Goal: Check status: Check status

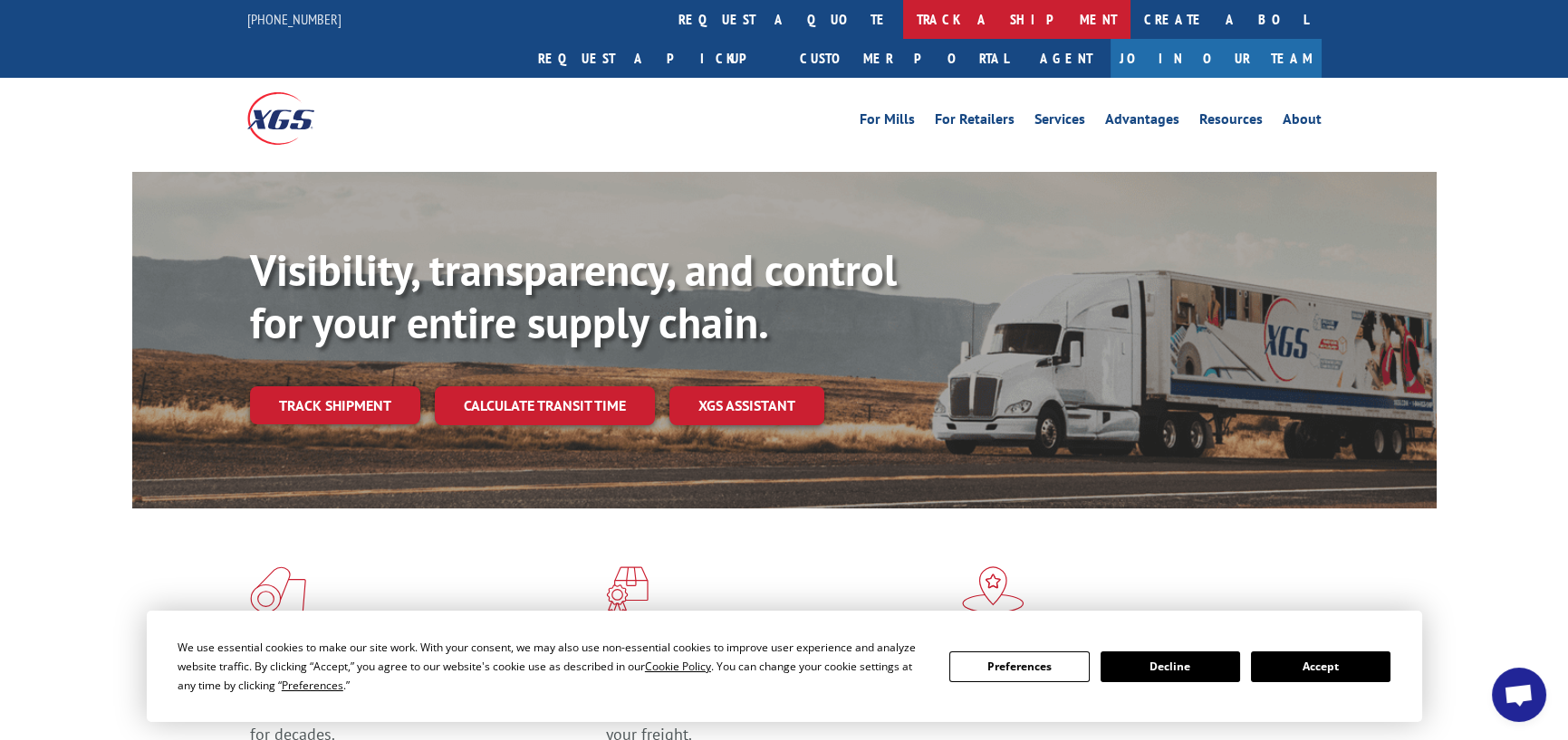
click at [903, 14] on link "track a shipment" at bounding box center [1016, 19] width 227 height 39
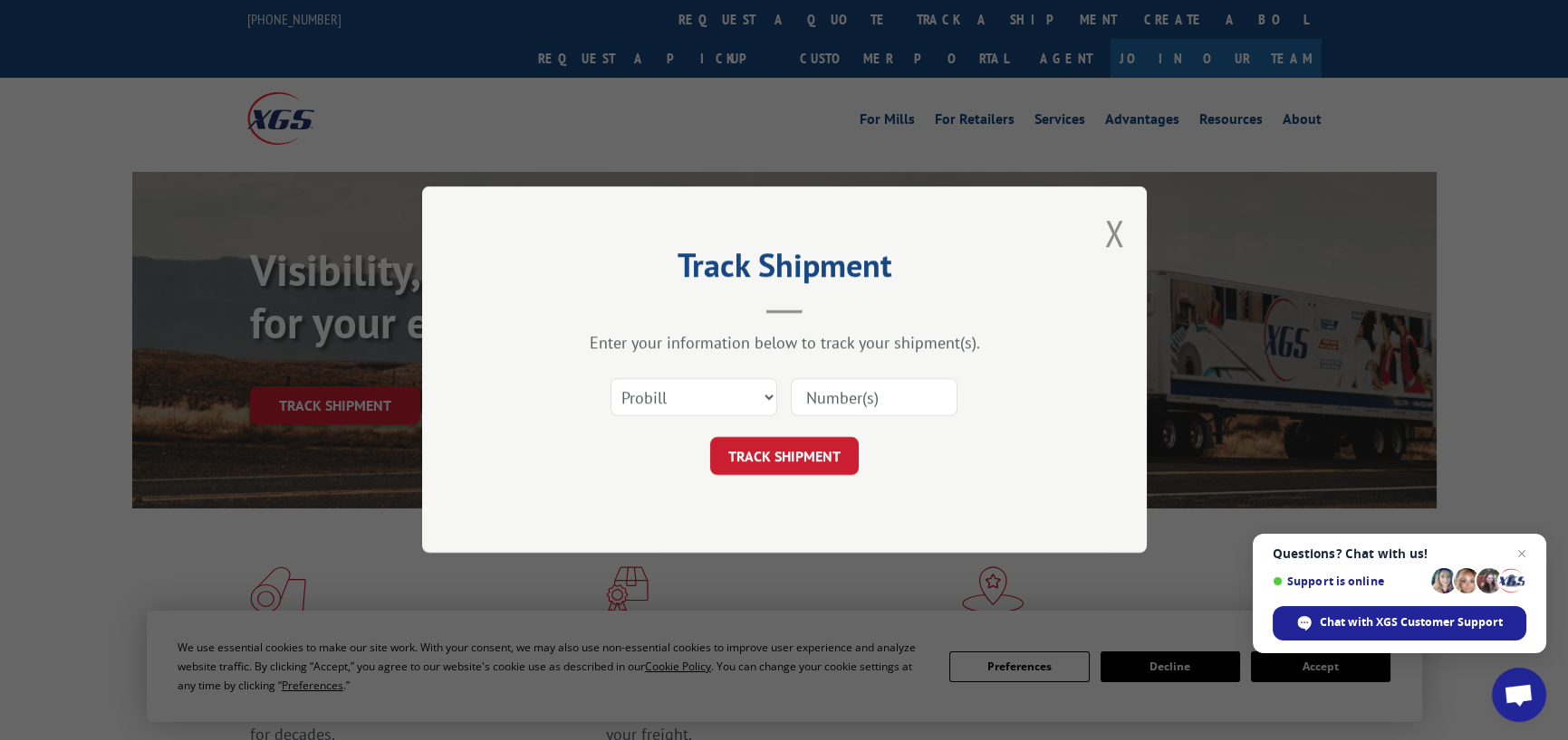
click at [870, 395] on input at bounding box center [874, 398] width 166 height 38
type input "15472253"
click at [711, 438] on button "TRACK SHIPMENT" at bounding box center [785, 456] width 149 height 38
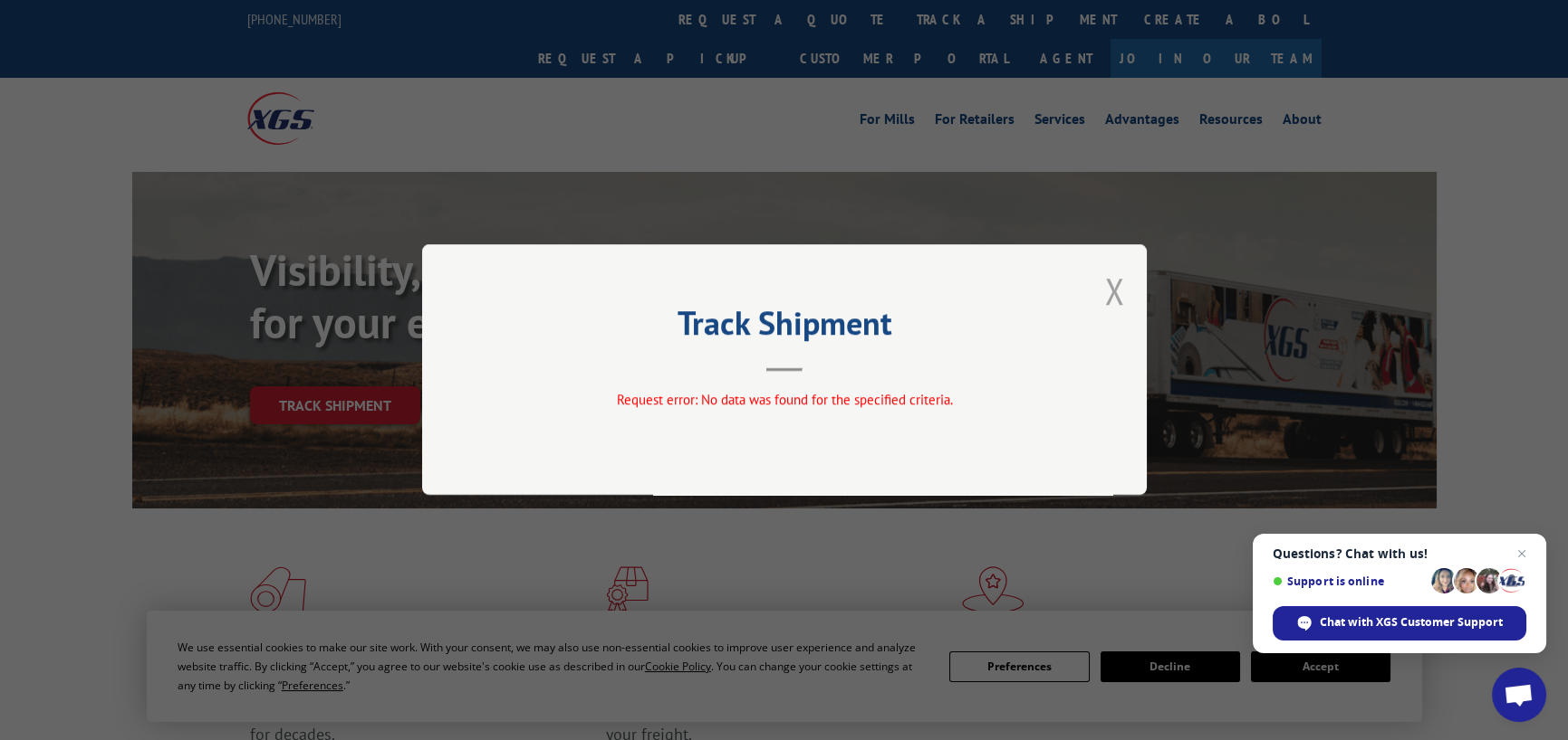
click at [1110, 288] on button "Close modal" at bounding box center [1114, 291] width 20 height 48
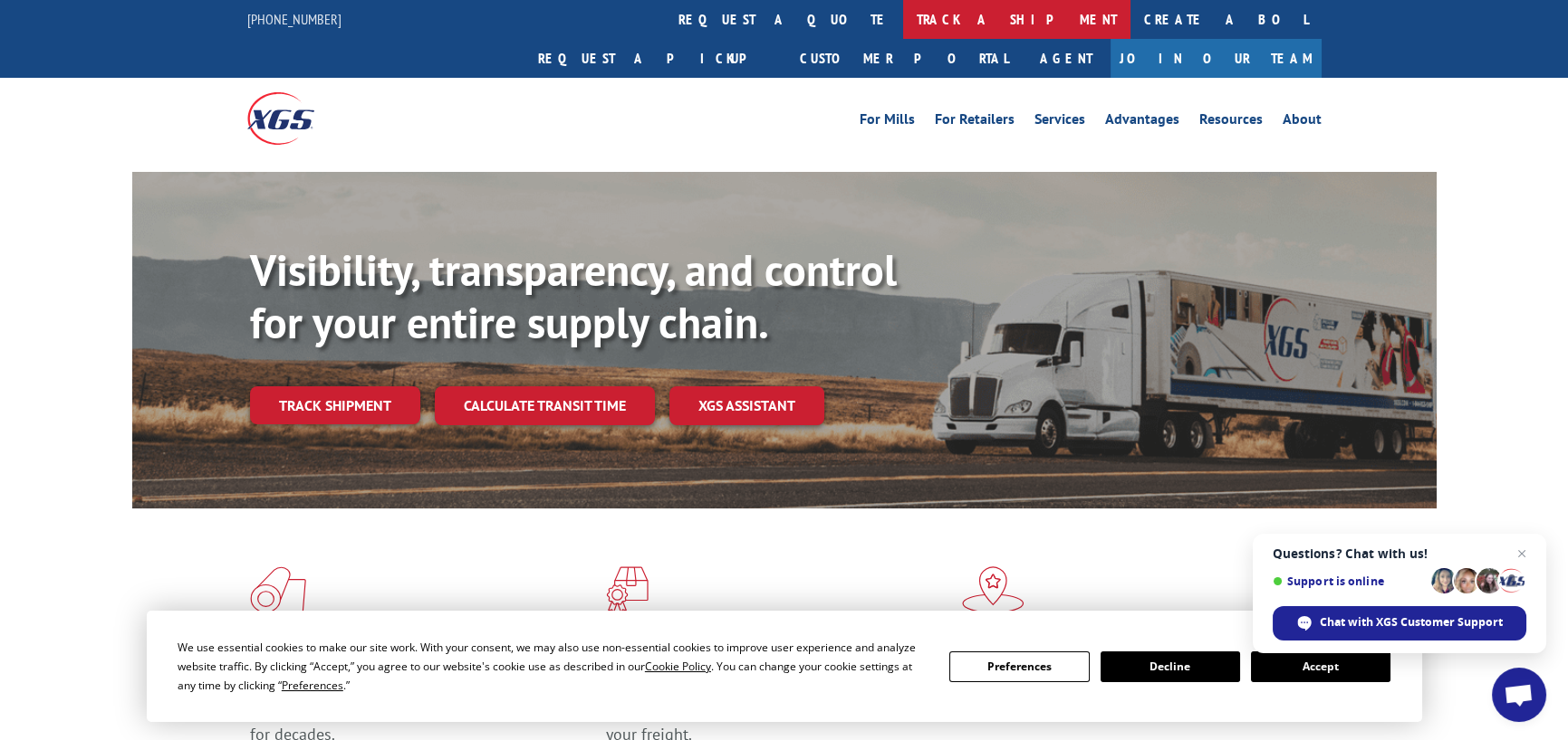
click at [903, 25] on link "track a shipment" at bounding box center [1016, 19] width 227 height 39
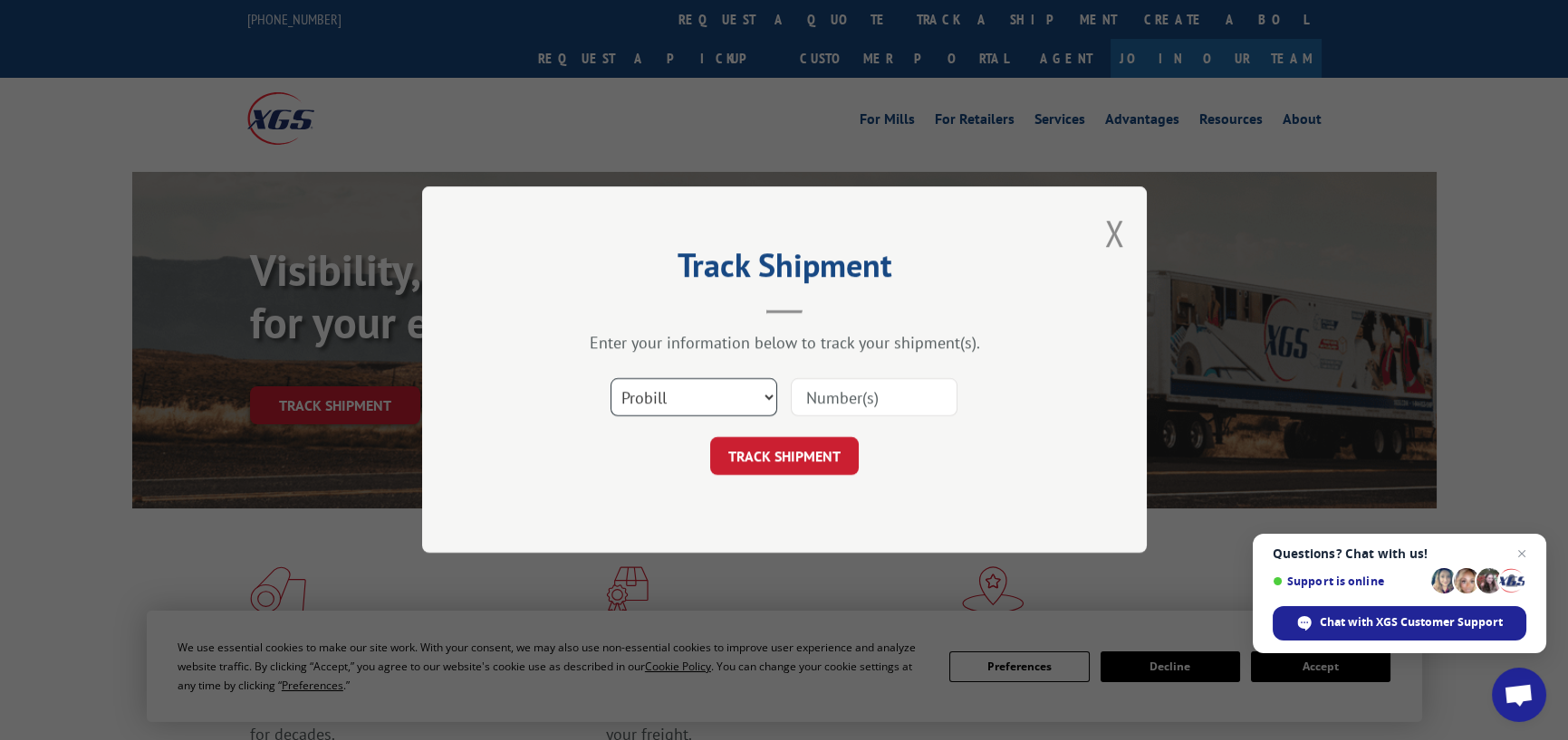
click at [671, 408] on select "Select category... Probill BOL PO" at bounding box center [694, 398] width 166 height 38
select select "bol"
click at [611, 380] on select "Select category... Probill BOL PO" at bounding box center [694, 398] width 166 height 38
click at [869, 401] on input at bounding box center [874, 398] width 166 height 38
type input "15472253"
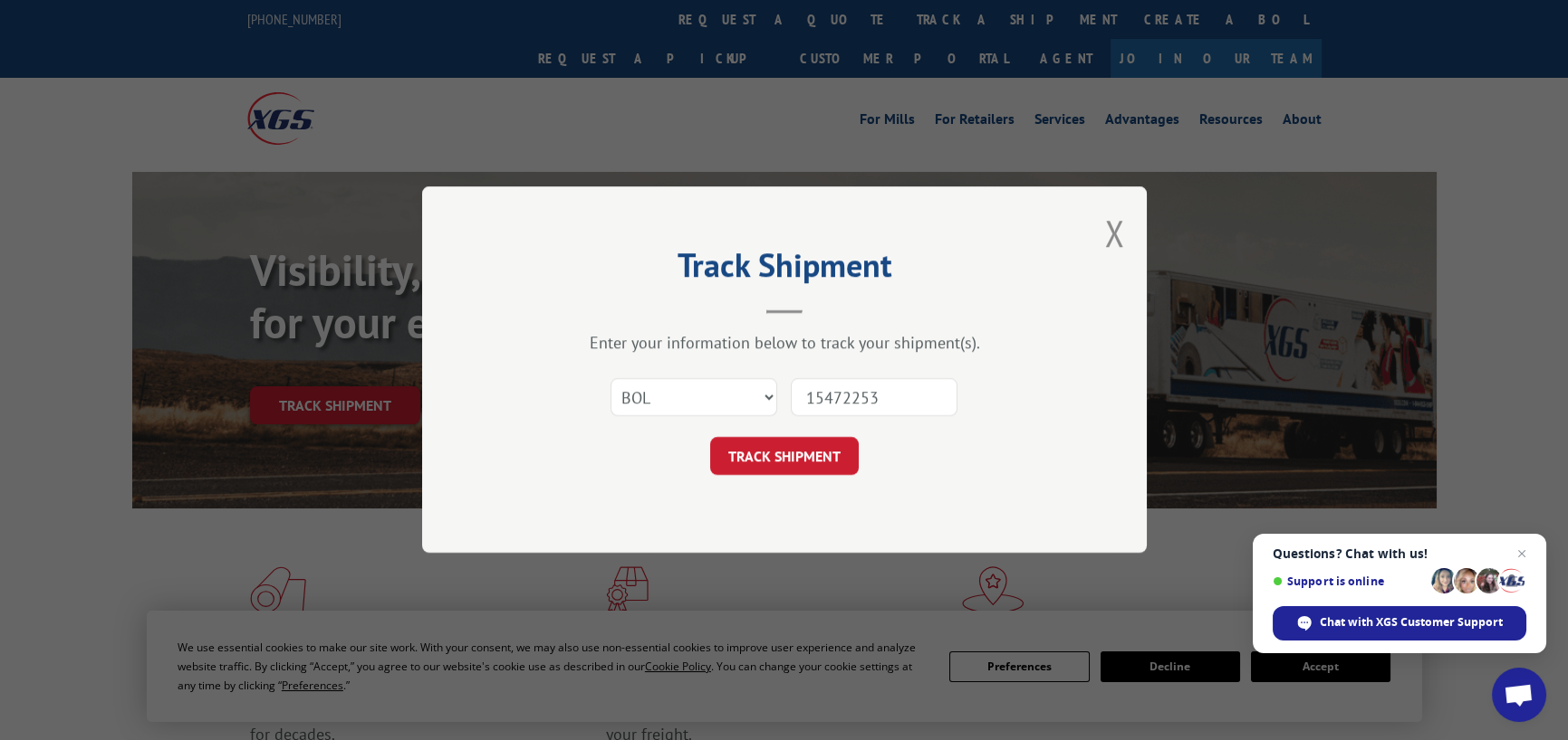
click at [711, 438] on button "TRACK SHIPMENT" at bounding box center [785, 456] width 149 height 38
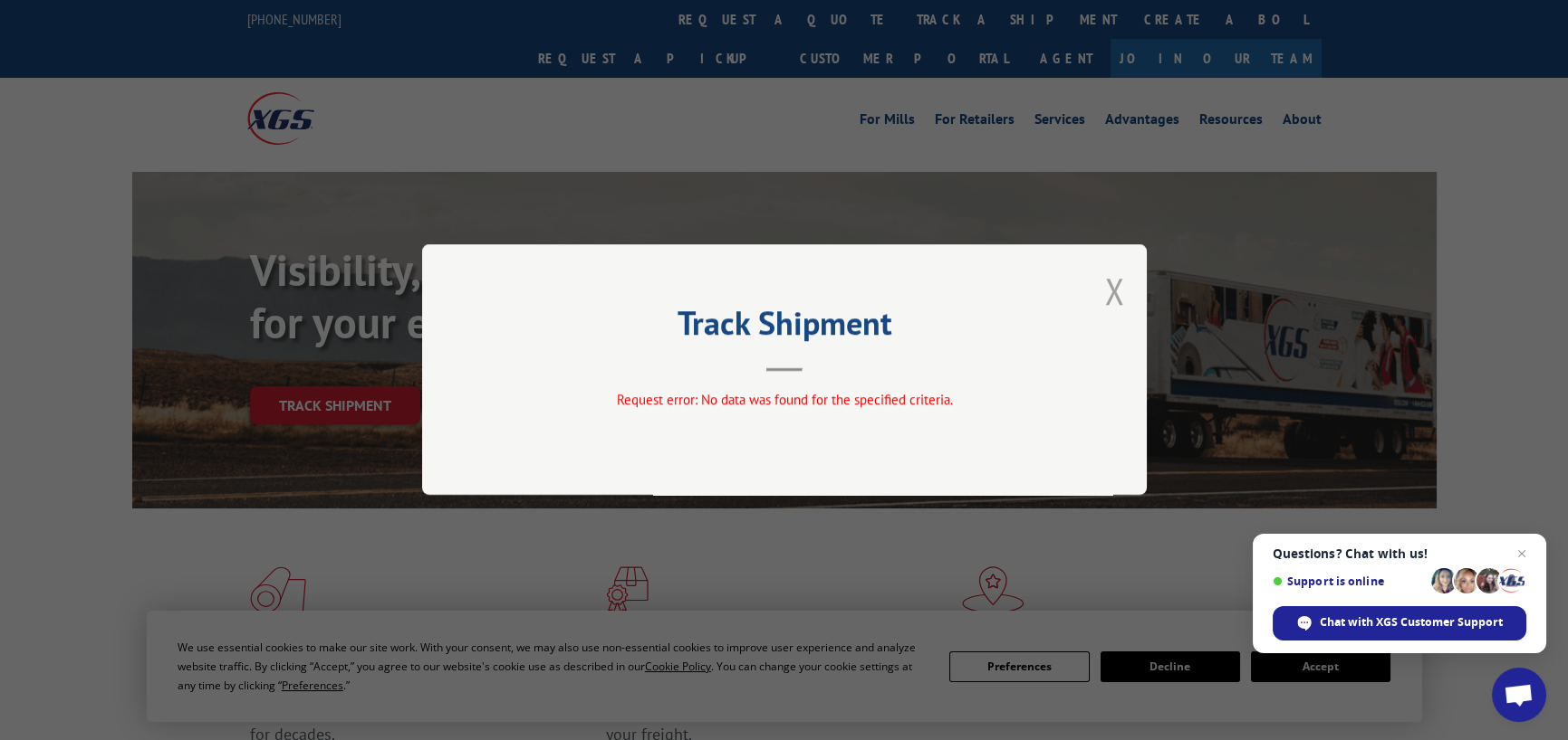
click at [1114, 289] on button "Close modal" at bounding box center [1114, 291] width 20 height 48
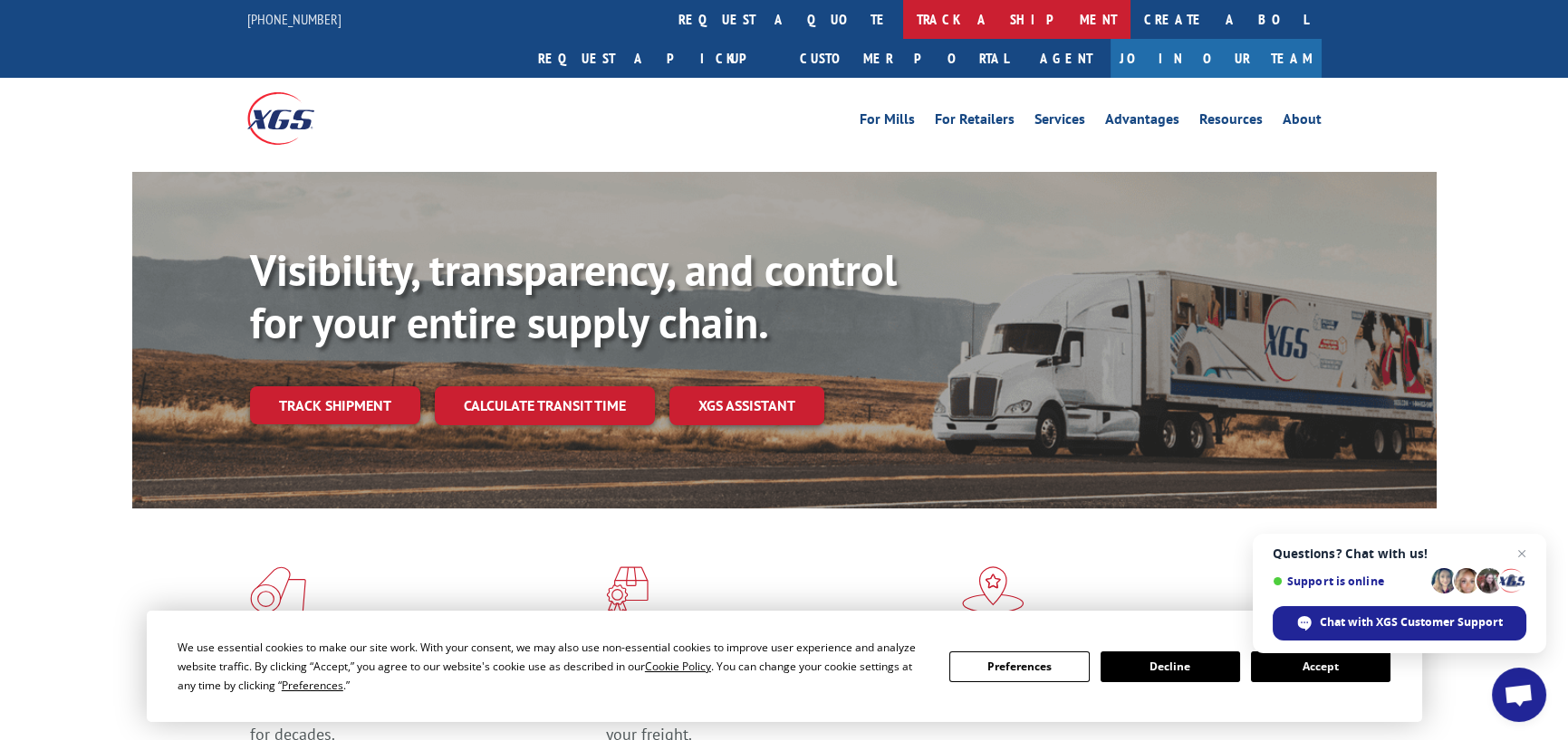
click at [903, 19] on link "track a shipment" at bounding box center [1016, 19] width 227 height 39
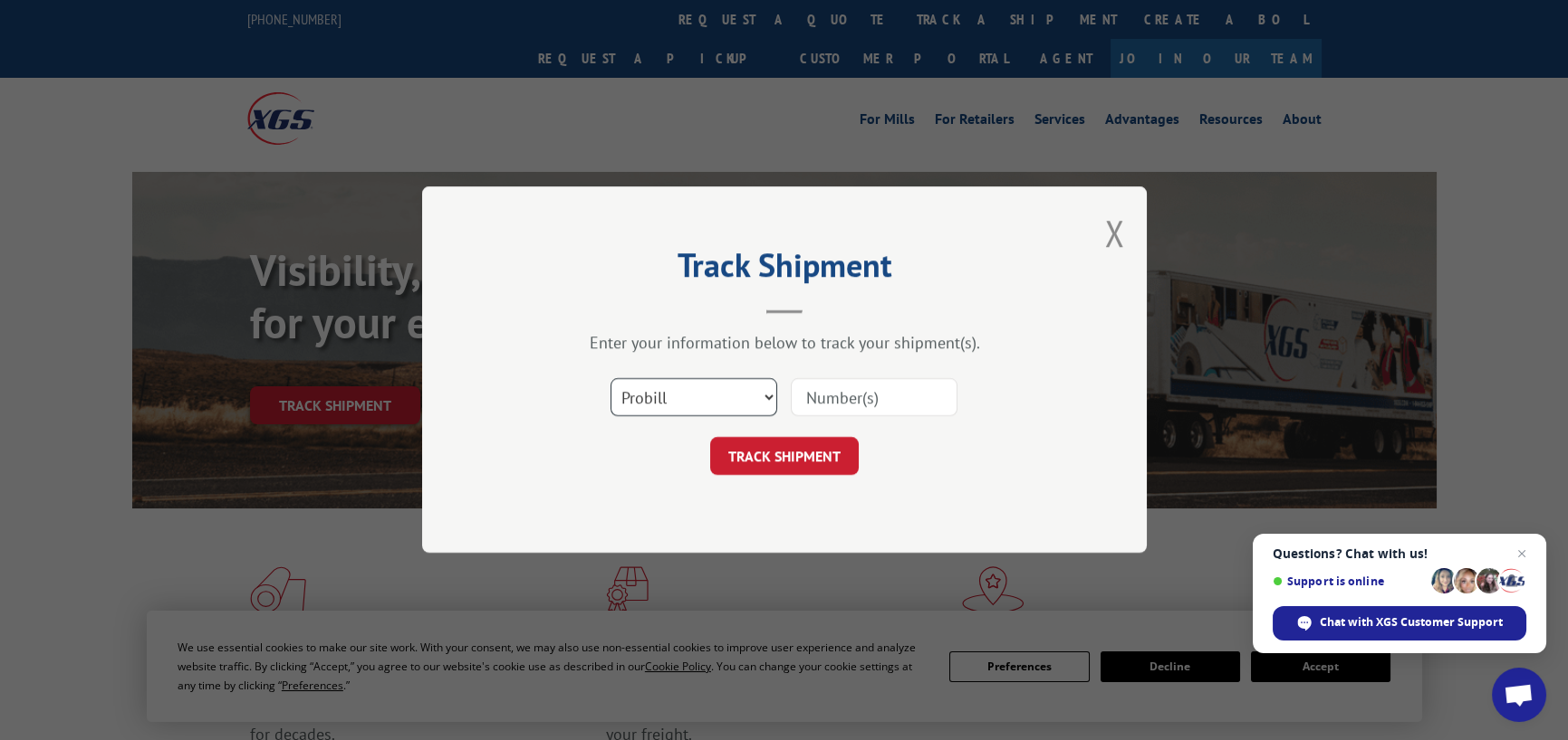
click at [723, 386] on select "Select category... Probill BOL PO" at bounding box center [694, 398] width 166 height 38
select select "po"
click at [611, 380] on select "Select category... Probill BOL PO" at bounding box center [694, 398] width 166 height 38
click at [870, 397] on input at bounding box center [874, 398] width 166 height 38
type input "28529844"
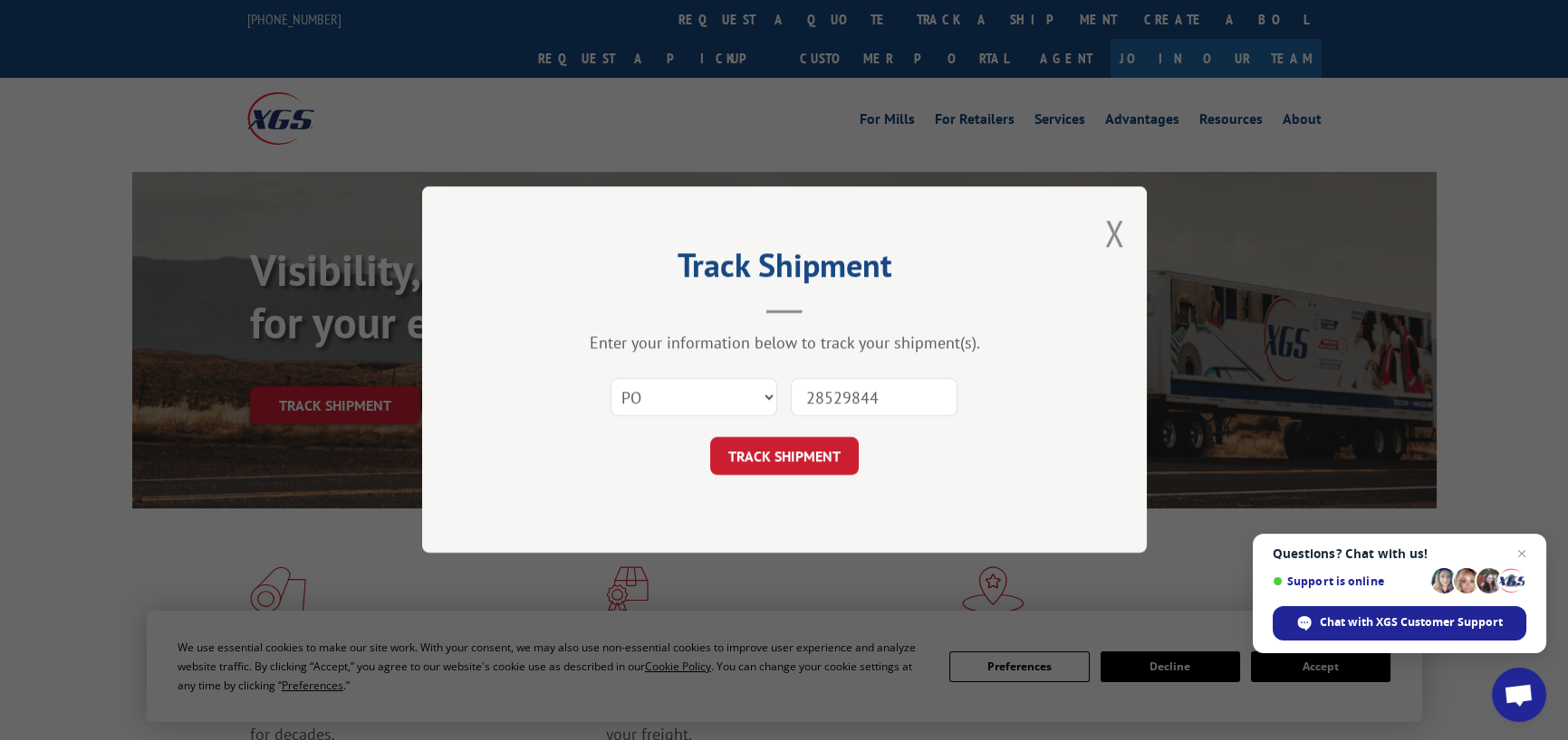
click button "TRACK SHIPMENT" at bounding box center [785, 456] width 149 height 38
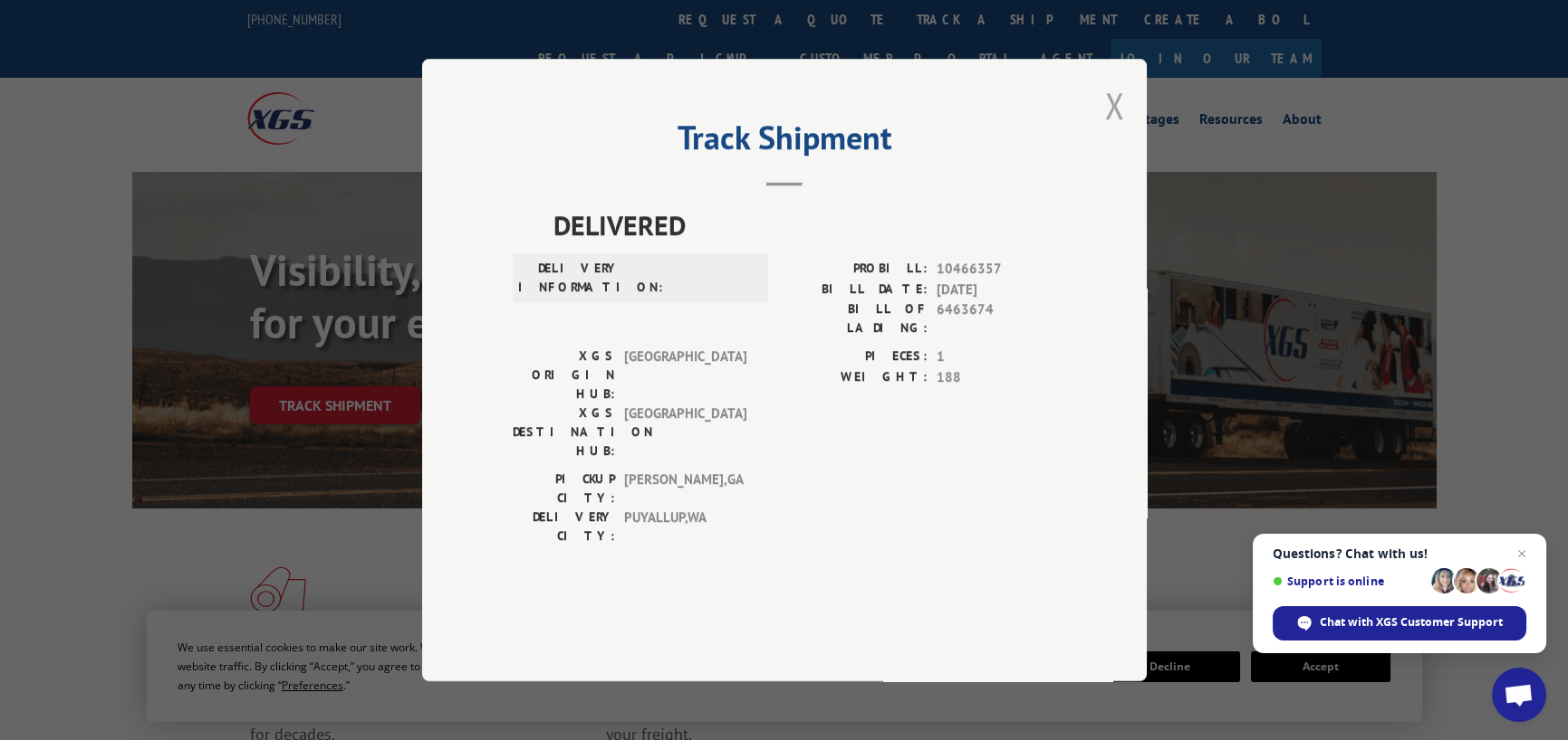
click at [1112, 129] on button "Close modal" at bounding box center [1114, 105] width 20 height 48
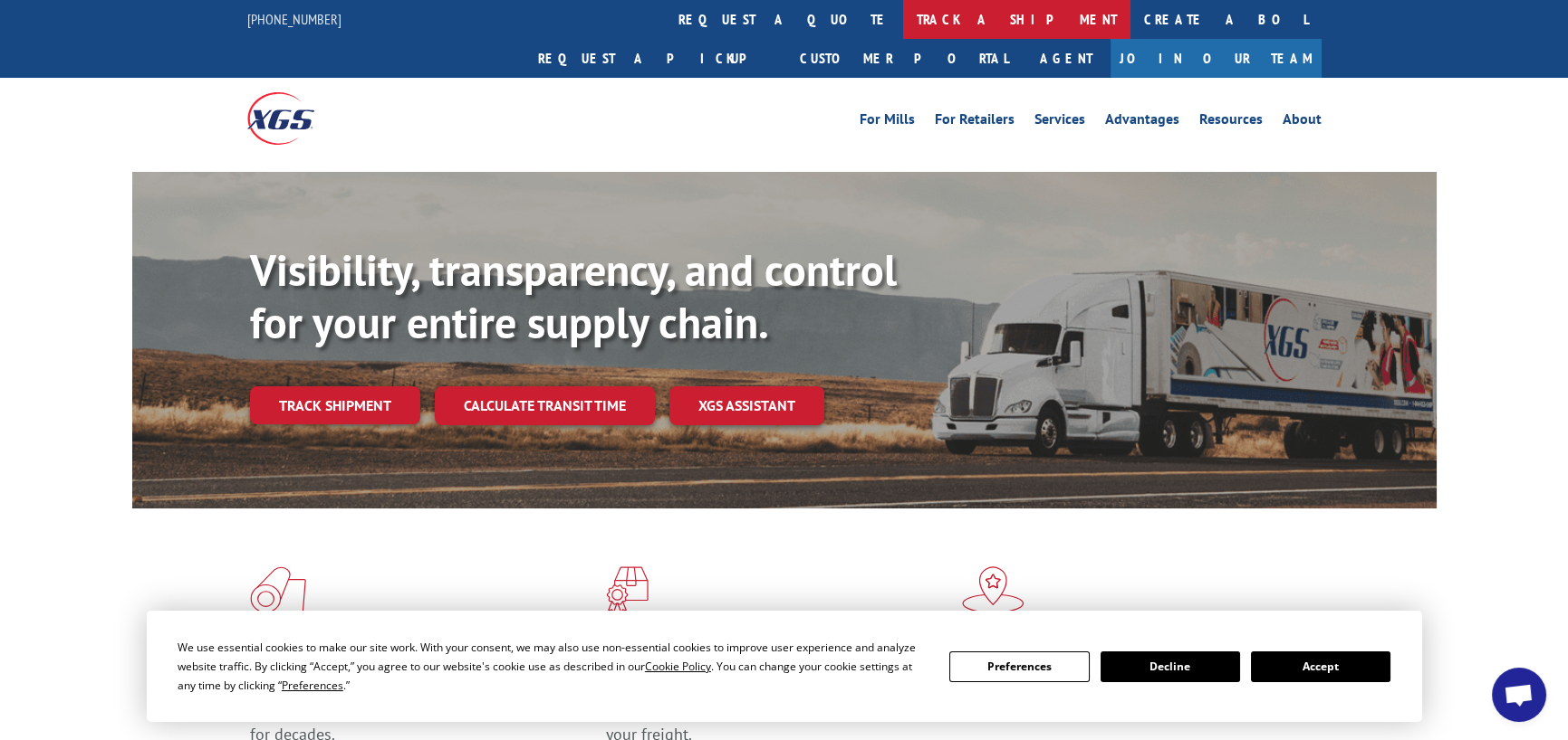
click at [903, 21] on link "track a shipment" at bounding box center [1016, 19] width 227 height 39
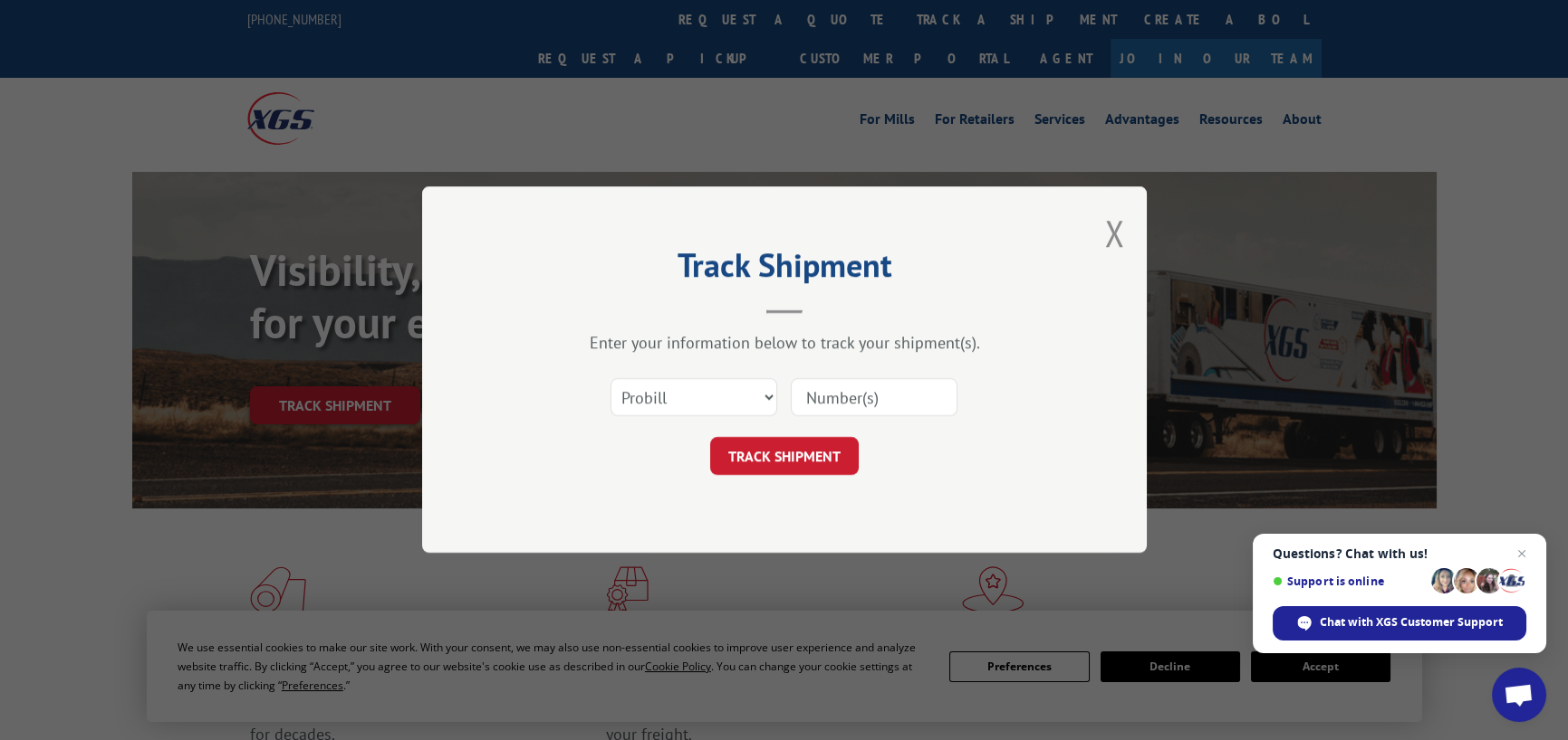
paste input "LTL1011623"
type input "LTL1011623"
click at [782, 454] on button "TRACK SHIPMENT" at bounding box center [785, 456] width 149 height 38
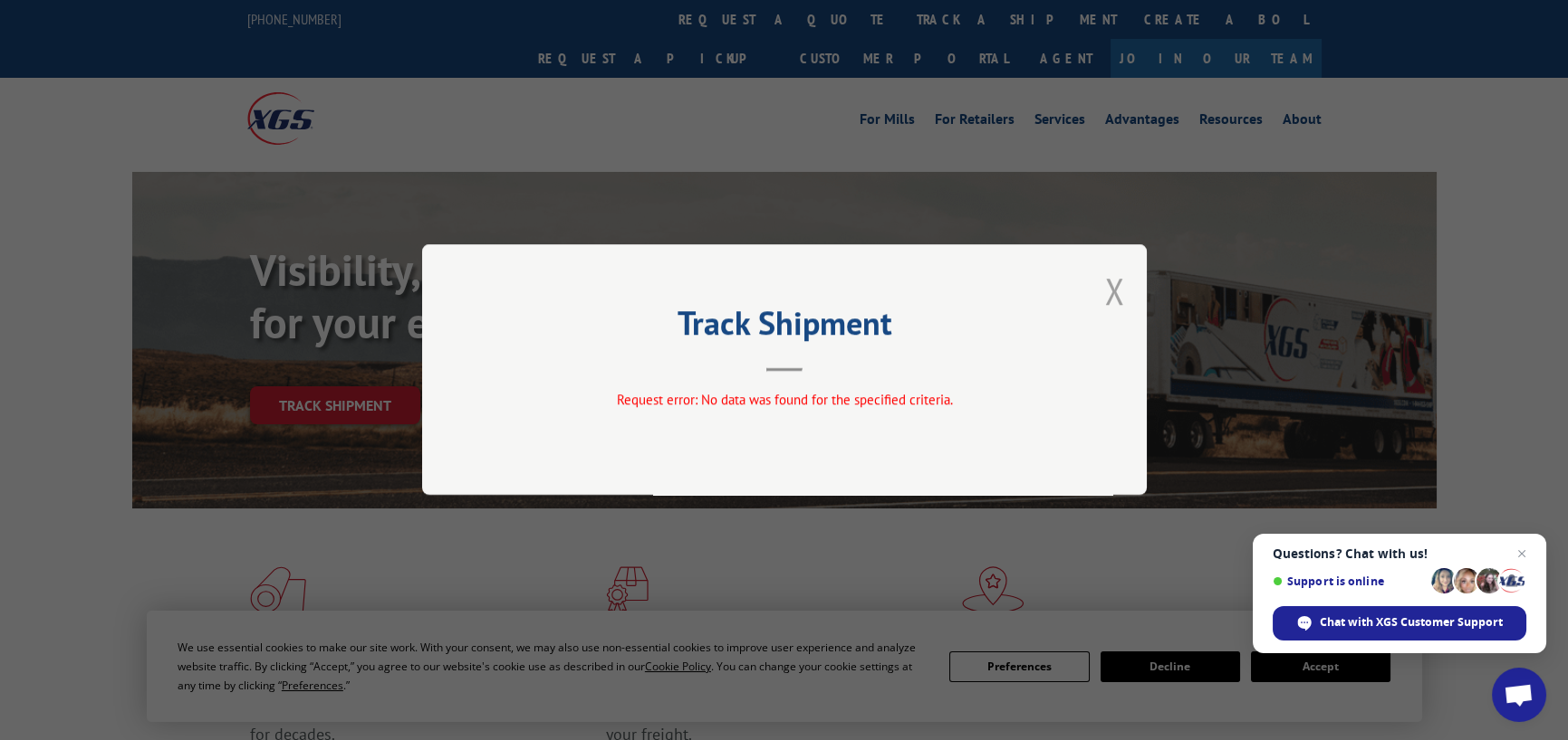
click at [1122, 282] on button "Close modal" at bounding box center [1114, 291] width 20 height 48
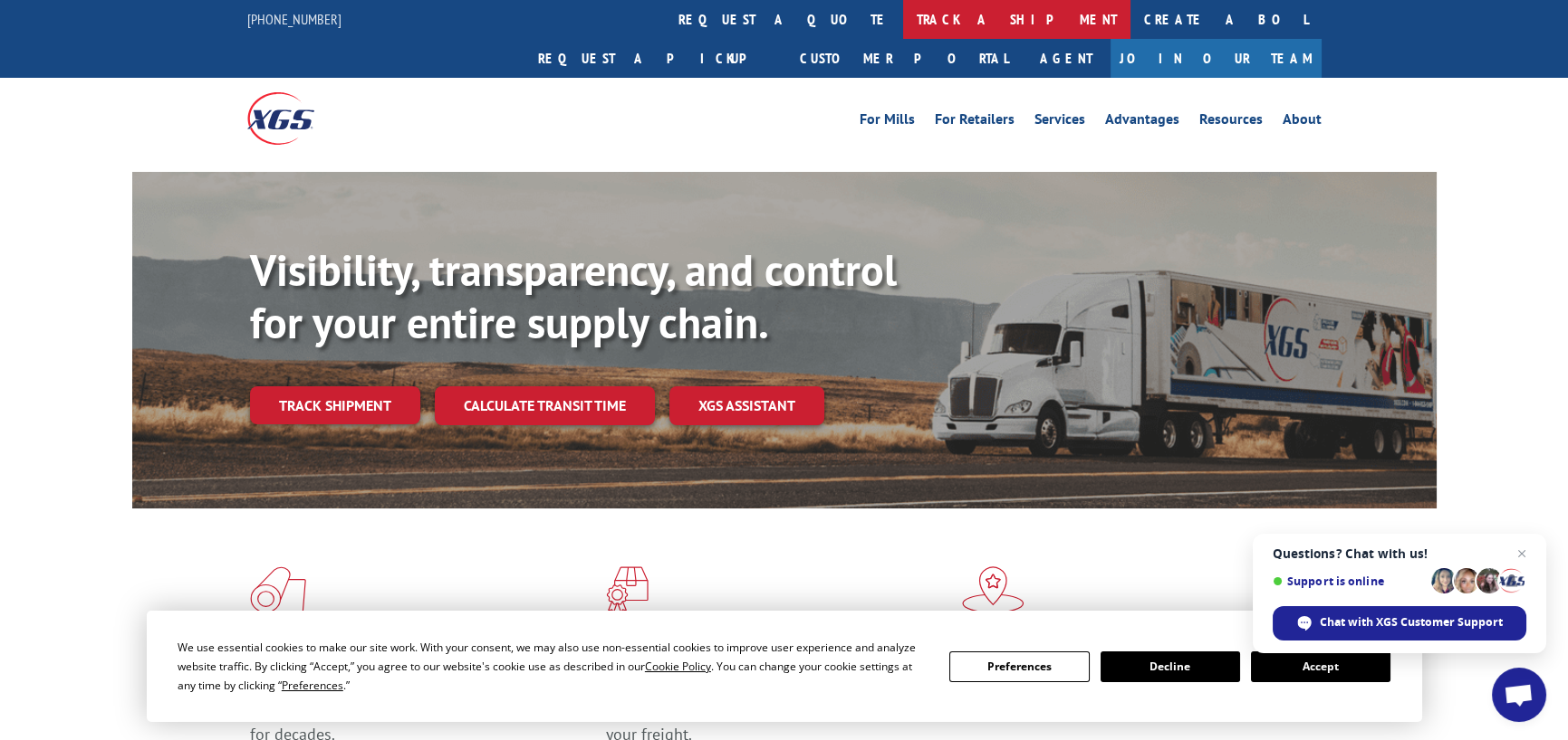
click at [903, 21] on link "track a shipment" at bounding box center [1016, 19] width 227 height 39
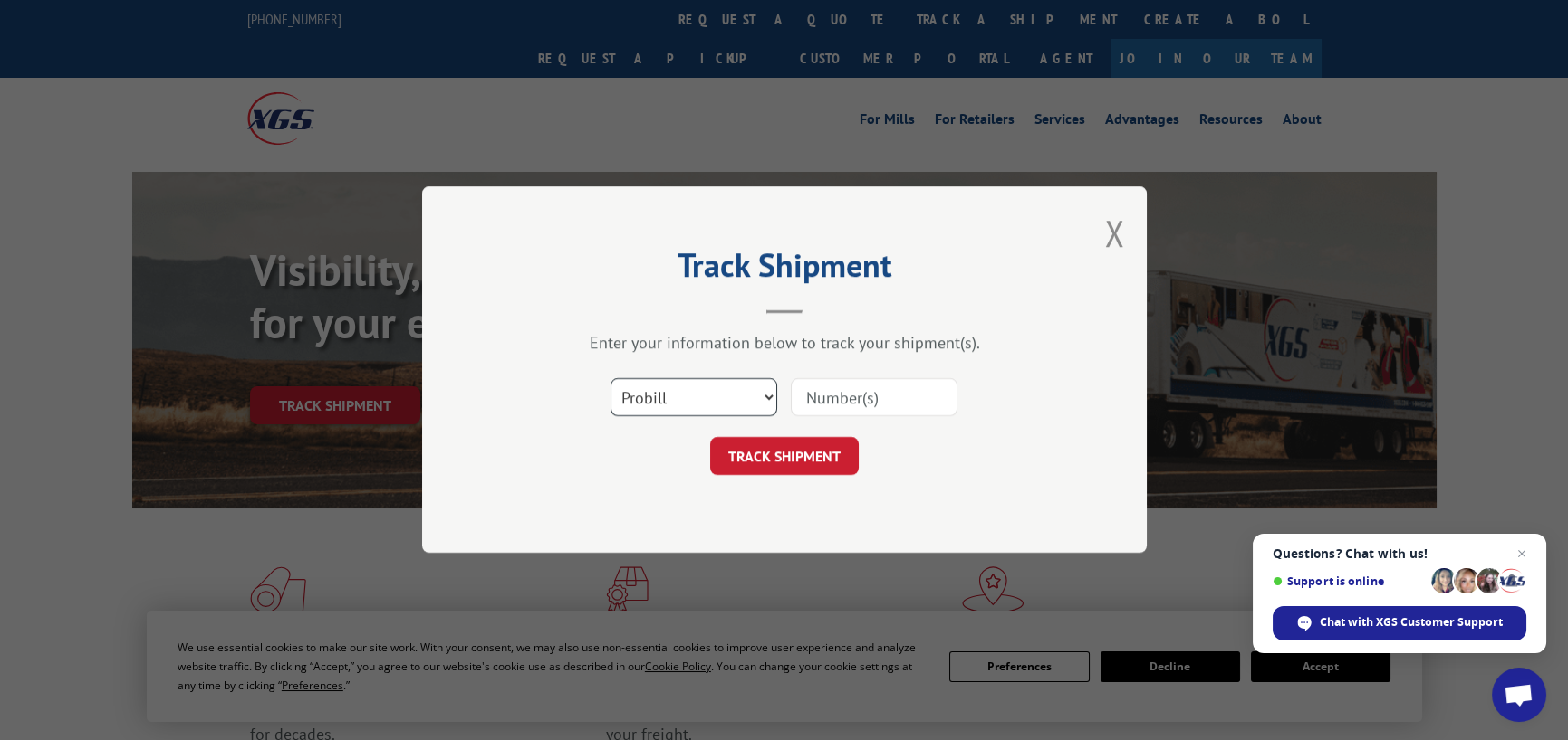
click at [675, 403] on select "Select category... Probill BOL PO" at bounding box center [694, 398] width 166 height 38
